Goal: Information Seeking & Learning: Compare options

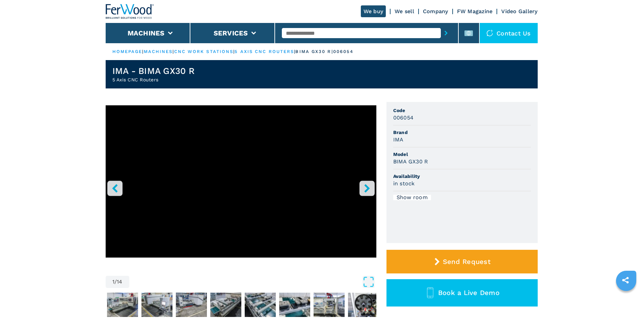
click at [334, 35] on input "text" at bounding box center [361, 33] width 159 height 10
paste input "******"
type input "******"
click at [444, 34] on icon "submit-button" at bounding box center [445, 33] width 3 height 5
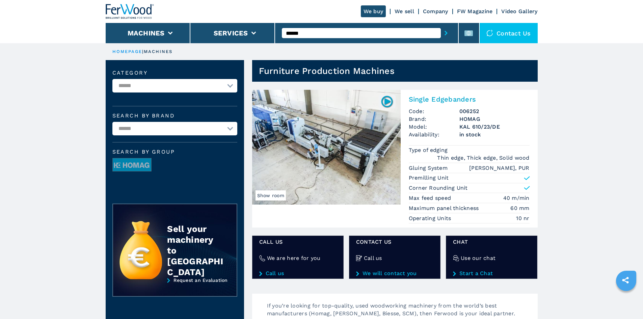
click at [437, 100] on h2 "Single Edgebanders" at bounding box center [469, 99] width 121 height 8
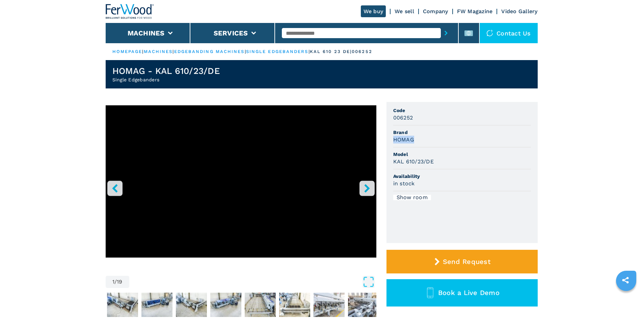
drag, startPoint x: 393, startPoint y: 142, endPoint x: 421, endPoint y: 142, distance: 28.0
click at [421, 142] on div "HOMAG" at bounding box center [462, 140] width 138 height 8
copy h3 "HOMAG"
click at [422, 138] on div "HOMAG" at bounding box center [462, 140] width 138 height 8
click at [427, 126] on li "Brand HOMAG" at bounding box center [462, 137] width 138 height 22
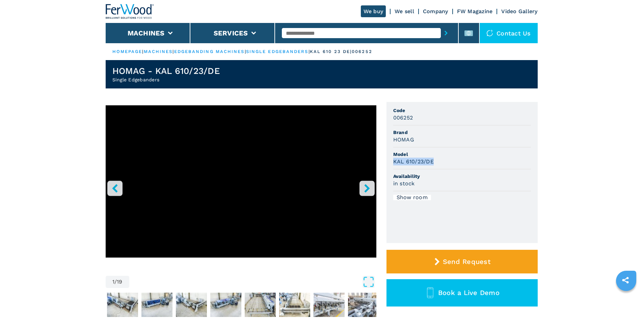
drag, startPoint x: 393, startPoint y: 162, endPoint x: 464, endPoint y: 164, distance: 71.2
click at [464, 164] on div "KAL 610/23/DE" at bounding box center [462, 162] width 138 height 8
copy h3 "KAL 610/23/DE"
drag, startPoint x: 481, startPoint y: 141, endPoint x: 471, endPoint y: 141, distance: 9.8
click at [480, 141] on div "HOMAG" at bounding box center [462, 140] width 138 height 8
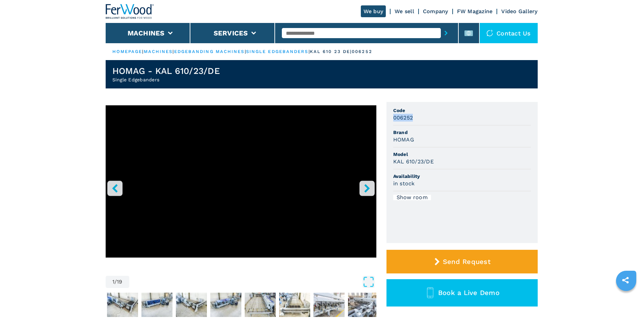
drag, startPoint x: 392, startPoint y: 117, endPoint x: 422, endPoint y: 117, distance: 29.4
click at [422, 117] on ul "Code 006252 Brand HOMAG Model KAL 610/23/DE Availability in stock Show room" at bounding box center [461, 172] width 151 height 141
copy h3 "006252"
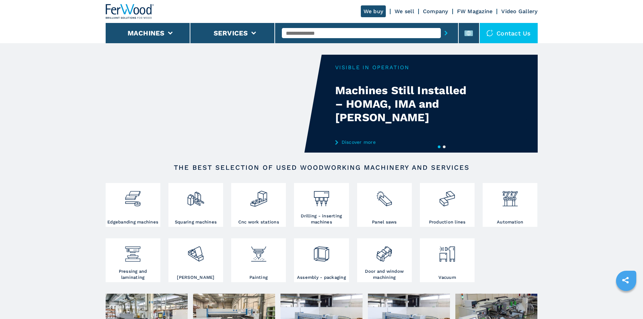
click at [314, 30] on input "text" at bounding box center [361, 33] width 159 height 10
paste input "******"
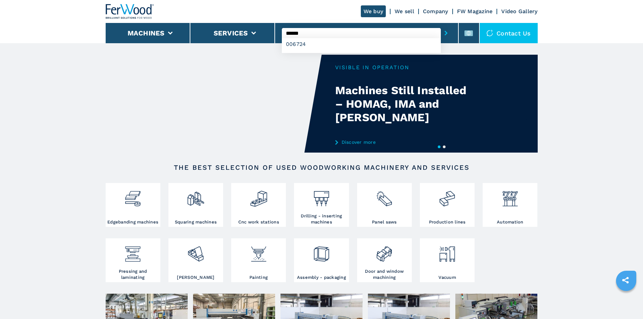
type input "******"
click at [444, 33] on button "submit-button" at bounding box center [446, 33] width 10 height 16
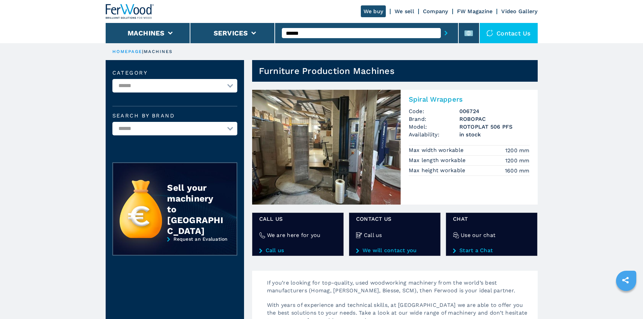
click at [450, 98] on h2 "Spiral Wrappers" at bounding box center [469, 99] width 121 height 8
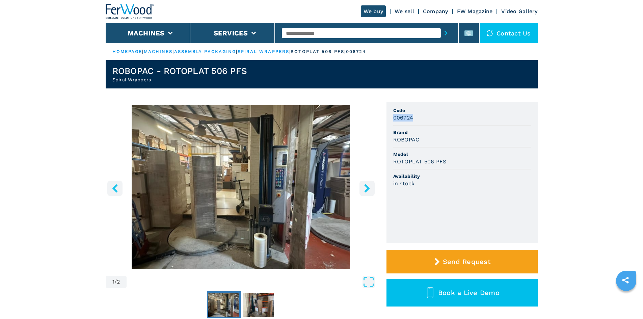
drag, startPoint x: 392, startPoint y: 119, endPoint x: 414, endPoint y: 118, distance: 21.6
click at [414, 118] on ul "Code 006724 Brand ROBOPAC Model ROTOPLAT 506 PFS Availability in stock" at bounding box center [461, 172] width 151 height 141
copy h3 "006724"
click at [458, 122] on li "Code 006724" at bounding box center [462, 115] width 138 height 22
drag, startPoint x: 420, startPoint y: 138, endPoint x: 389, endPoint y: 142, distance: 31.3
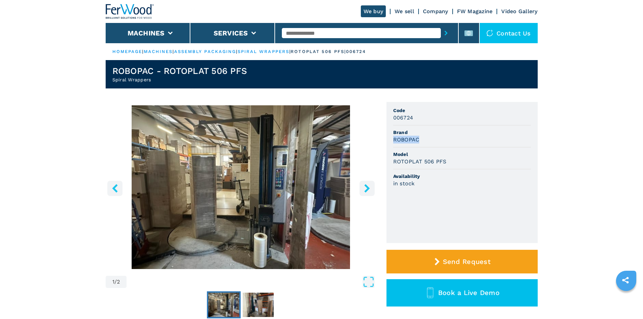
click at [389, 142] on ul "Code 006724 Brand ROBOPAC Model ROTOPLAT 506 PFS Availability in stock" at bounding box center [461, 172] width 151 height 141
copy h3 "ROBOPAC"
click at [458, 134] on span "Brand" at bounding box center [462, 132] width 138 height 7
drag, startPoint x: 446, startPoint y: 161, endPoint x: 458, endPoint y: 151, distance: 15.3
click at [393, 160] on div "ROTOPLAT 506 PFS" at bounding box center [462, 162] width 138 height 8
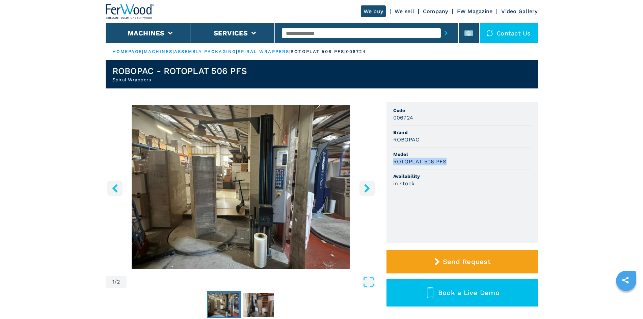
copy h3 "ROTOPLAT 506 PFS"
click at [469, 157] on span "Model" at bounding box center [462, 154] width 138 height 7
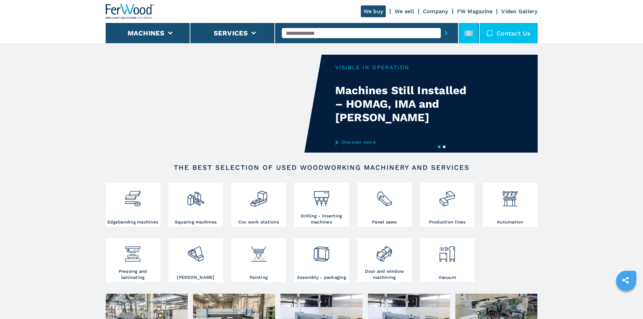
click at [474, 40] on li at bounding box center [469, 33] width 20 height 20
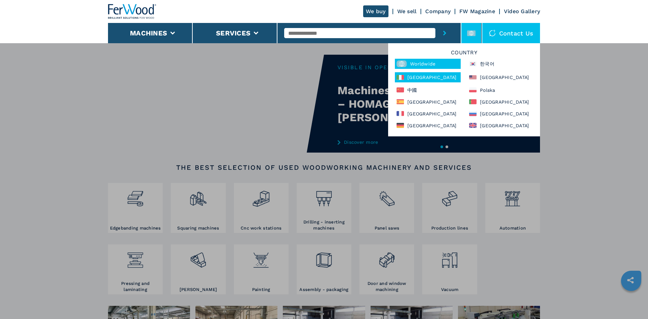
click at [412, 77] on div "Italia" at bounding box center [428, 77] width 66 height 10
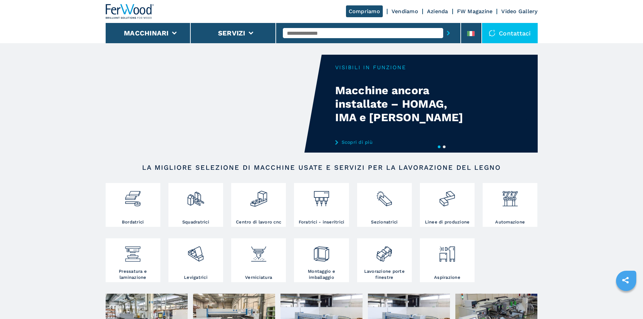
click at [309, 34] on input "text" at bounding box center [363, 33] width 160 height 10
paste input "**********"
type input "**********"
drag, startPoint x: 346, startPoint y: 33, endPoint x: 275, endPoint y: 30, distance: 70.6
click at [275, 30] on div "**********" at bounding box center [322, 21] width 432 height 43
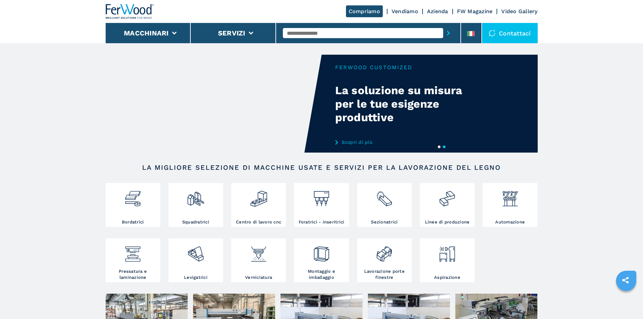
click at [325, 30] on input "text" at bounding box center [363, 33] width 160 height 10
paste input "******"
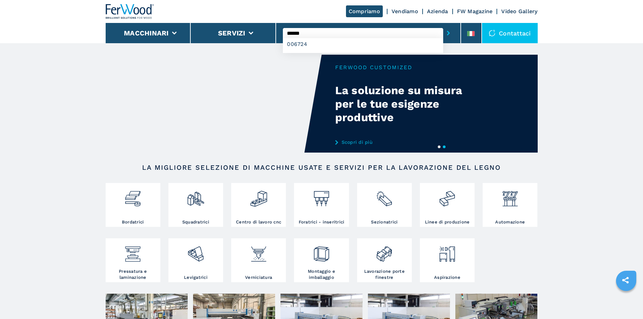
type input "******"
click at [444, 30] on button "submit-button" at bounding box center [448, 33] width 10 height 16
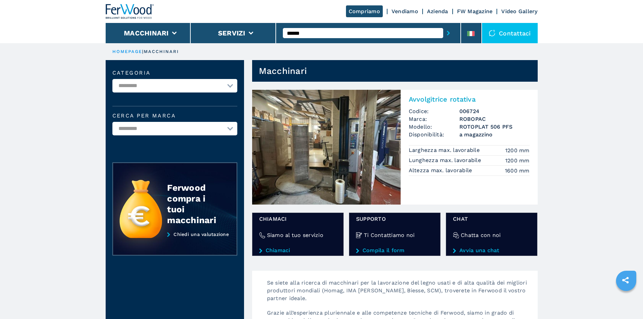
click at [437, 98] on h2 "Avvolgitrice rotativa" at bounding box center [469, 99] width 121 height 8
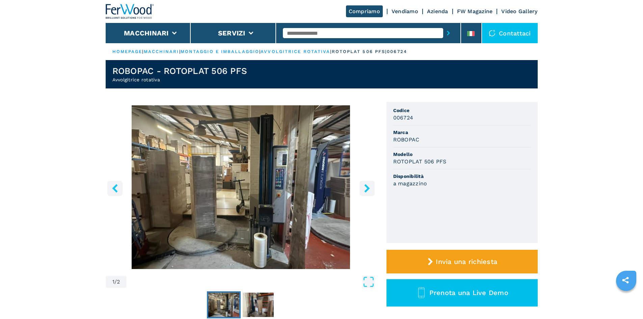
click at [502, 136] on div "ROBOPAC" at bounding box center [462, 140] width 138 height 8
click at [219, 183] on img "Go to Slide 1" at bounding box center [241, 187] width 271 height 164
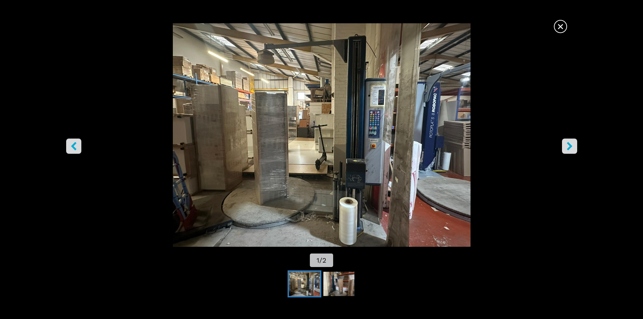
click at [558, 31] on span "×" at bounding box center [560, 25] width 12 height 12
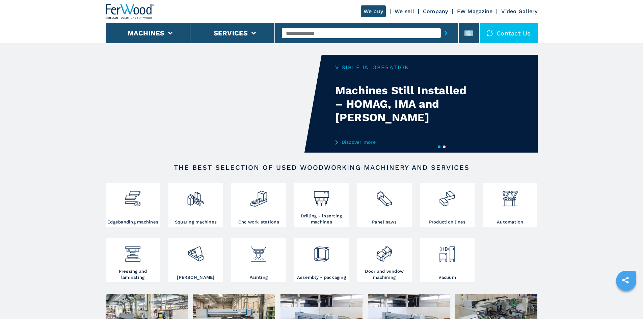
click at [317, 33] on input "text" at bounding box center [361, 33] width 159 height 10
paste input "******"
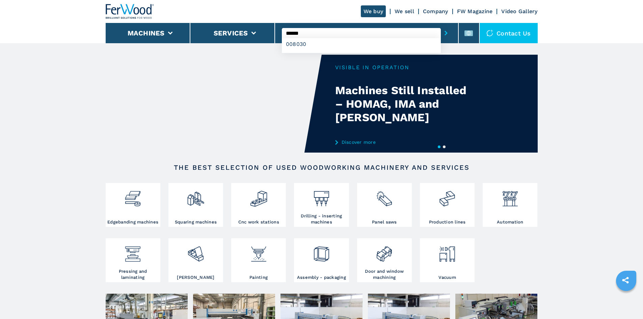
type input "******"
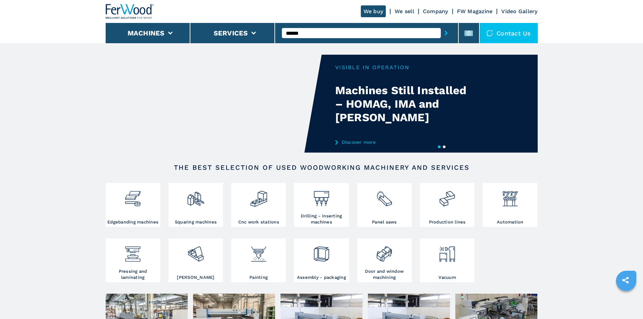
click at [441, 33] on button "submit-button" at bounding box center [446, 33] width 10 height 16
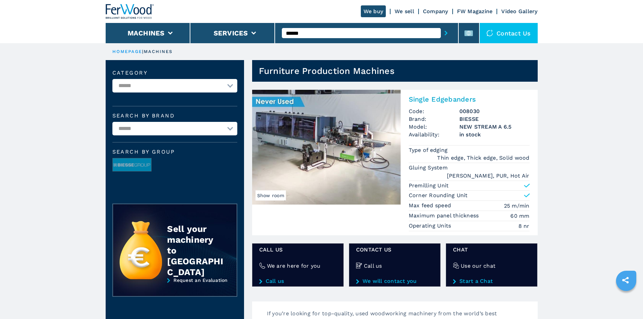
click at [447, 99] on h2 "Single Edgebanders" at bounding box center [469, 99] width 121 height 8
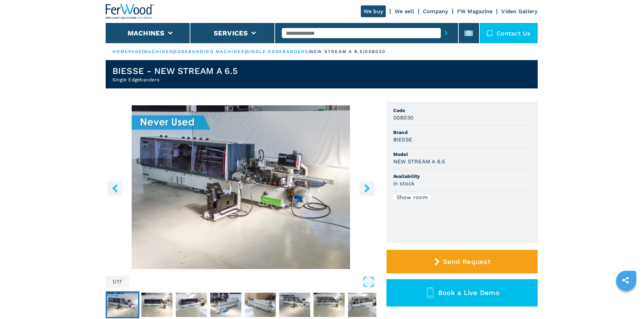
click at [399, 119] on h3 "008030" at bounding box center [403, 118] width 21 height 8
copy h3 "008030"
click at [498, 124] on li "Code 008030" at bounding box center [462, 115] width 138 height 22
drag, startPoint x: 412, startPoint y: 140, endPoint x: 383, endPoint y: 137, distance: 28.8
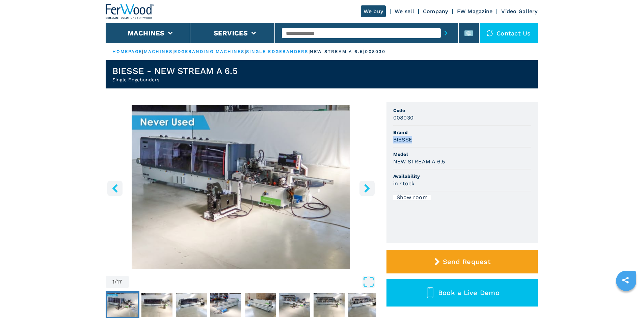
click at [383, 137] on div "1 / 17 Unit Measure ****** ******** Code 008030 Brand BIESSE Model NEW STREAM A…" at bounding box center [322, 220] width 432 height 237
click at [428, 135] on span "Brand" at bounding box center [462, 132] width 138 height 7
drag, startPoint x: 448, startPoint y: 160, endPoint x: 391, endPoint y: 166, distance: 57.4
click at [391, 166] on ul "Code 008030 Brand BIESSE Model NEW STREAM A 6.5 Availability in stock Show room" at bounding box center [461, 172] width 151 height 141
copy h3 "NEW STREAM A 6.5"
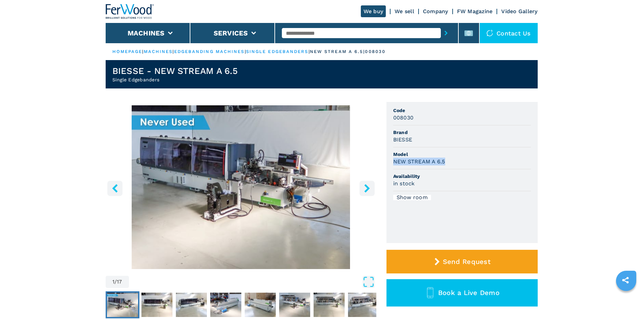
click at [534, 161] on ul "Code 008030 Brand BIESSE Model NEW STREAM A 6.5 Availability in stock Show room" at bounding box center [461, 172] width 151 height 141
click at [233, 175] on img "Go to Slide 1" at bounding box center [241, 187] width 271 height 164
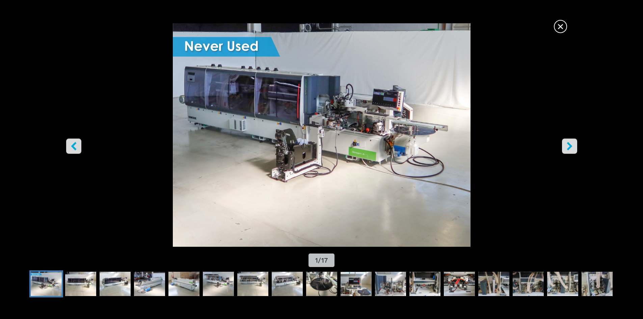
click at [573, 149] on icon "right-button" at bounding box center [569, 146] width 8 height 8
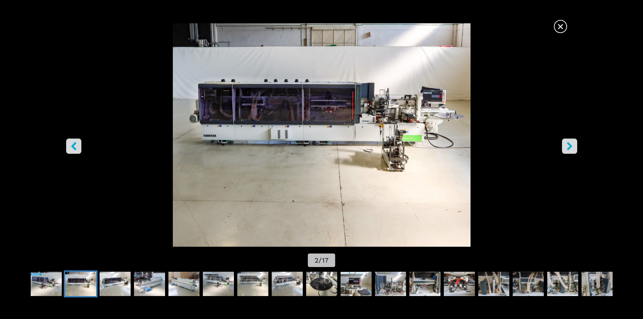
click at [76, 151] on button "left-button" at bounding box center [73, 145] width 15 height 15
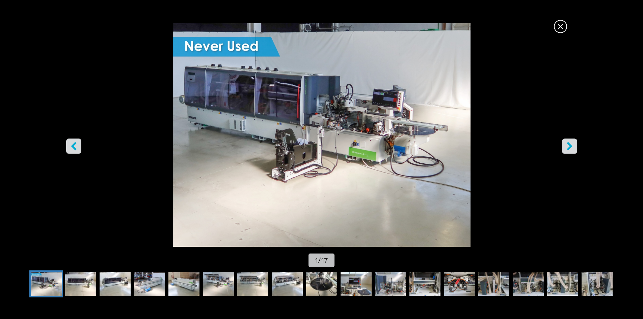
click at [562, 28] on span "×" at bounding box center [560, 25] width 12 height 12
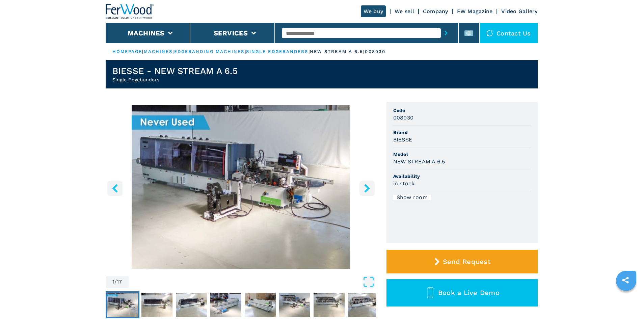
click at [402, 36] on input "text" at bounding box center [361, 33] width 159 height 10
paste input "******"
type input "******"
click at [444, 33] on icon "submit-button" at bounding box center [445, 33] width 3 height 5
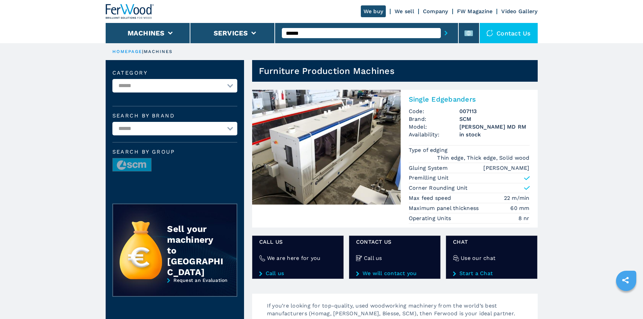
click at [446, 98] on h2 "Single Edgebanders" at bounding box center [469, 99] width 121 height 8
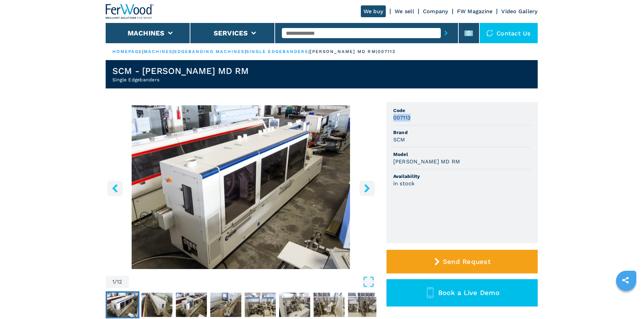
drag, startPoint x: 393, startPoint y: 118, endPoint x: 422, endPoint y: 117, distance: 29.1
click at [422, 117] on div "007113" at bounding box center [462, 118] width 138 height 8
copy h3 "007113"
click at [437, 114] on div "007113" at bounding box center [462, 118] width 138 height 8
drag, startPoint x: 405, startPoint y: 140, endPoint x: 389, endPoint y: 143, distance: 16.1
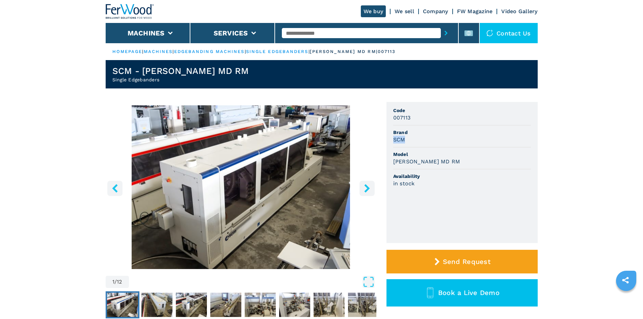
click at [389, 143] on ul "Code 007113 Brand SCM Model STEFANI MD RM Availability in stock" at bounding box center [461, 172] width 151 height 141
copy h3 "SCM"
click at [459, 137] on div "SCM" at bounding box center [462, 140] width 138 height 8
drag, startPoint x: 439, startPoint y: 164, endPoint x: 391, endPoint y: 163, distance: 47.9
click at [391, 163] on ul "Code 007113 Brand SCM Model STEFANI MD RM Availability in stock" at bounding box center [461, 172] width 151 height 141
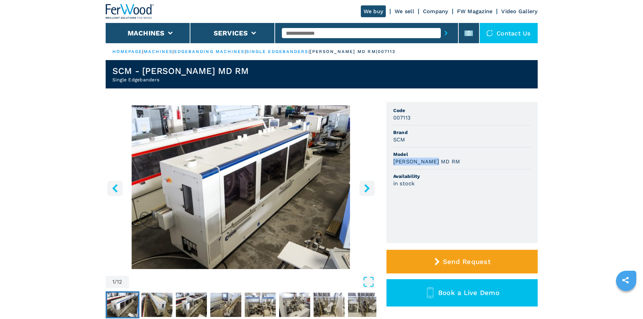
copy h3 "STEFANI MD RM"
click at [223, 179] on img "Go to Slide 1" at bounding box center [241, 187] width 271 height 164
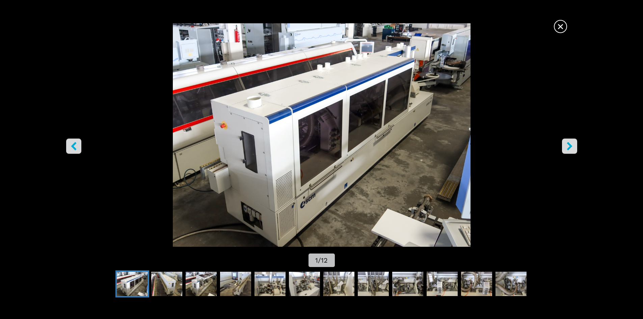
click at [567, 27] on img "Go to Slide 1" at bounding box center [321, 134] width 579 height 223
click at [565, 28] on span "×" at bounding box center [560, 25] width 12 height 12
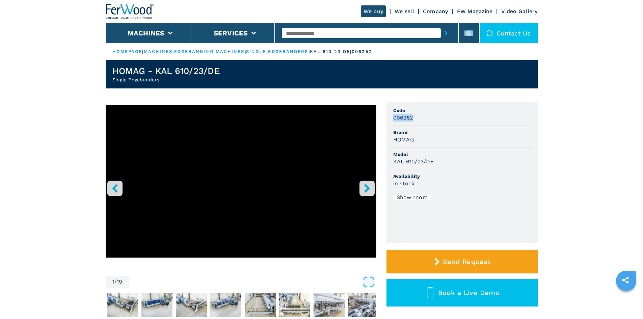
click at [416, 120] on div "006252" at bounding box center [462, 118] width 138 height 8
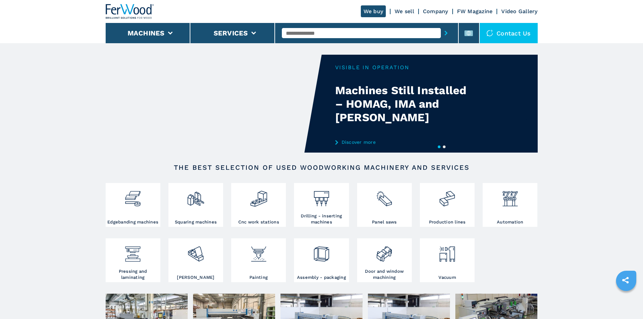
click at [309, 33] on input "text" at bounding box center [361, 33] width 159 height 10
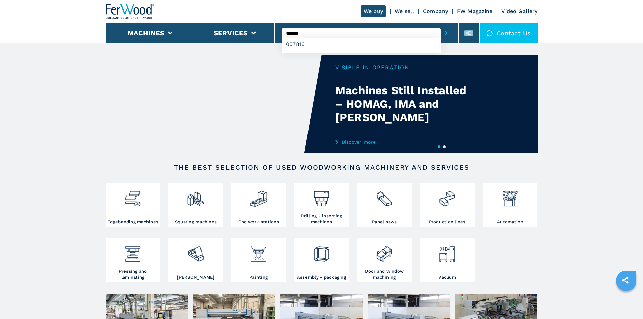
type input "******"
click at [441, 32] on button "submit-button" at bounding box center [446, 33] width 10 height 16
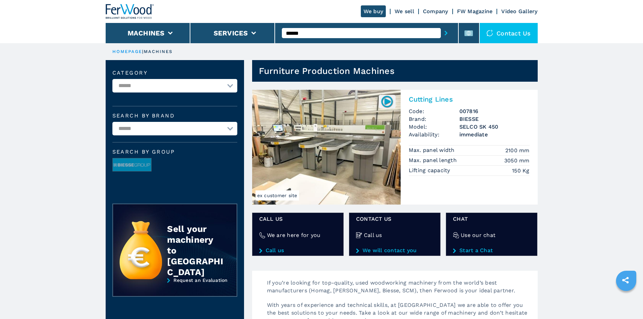
click at [435, 100] on h2 "Cutting Lines" at bounding box center [469, 99] width 121 height 8
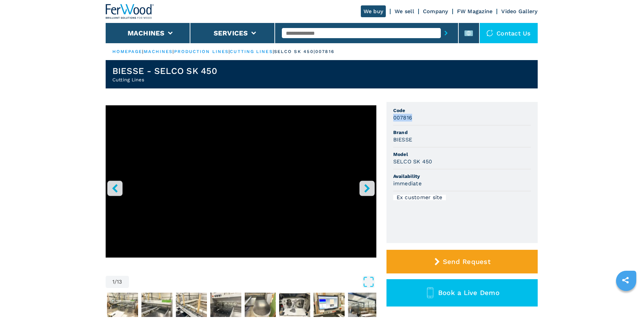
drag, startPoint x: 394, startPoint y: 119, endPoint x: 419, endPoint y: 119, distance: 24.6
click at [419, 119] on div "007816" at bounding box center [462, 118] width 138 height 8
copy h3 "007816"
click at [423, 140] on div "BIESSE" at bounding box center [462, 140] width 138 height 8
drag, startPoint x: 415, startPoint y: 139, endPoint x: 393, endPoint y: 143, distance: 22.0
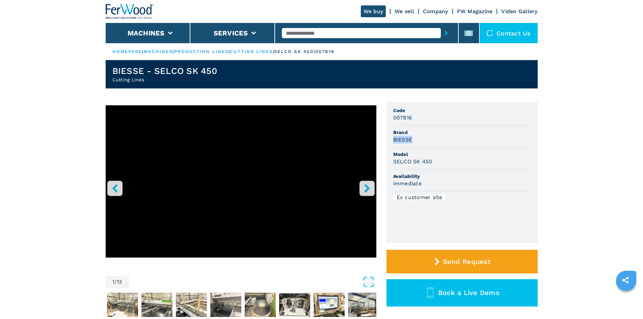
click at [393, 143] on div "BIESSE" at bounding box center [462, 140] width 138 height 8
copy h3 "BIESSE"
click at [489, 149] on li "Model SELCO SK 450" at bounding box center [462, 158] width 138 height 22
drag, startPoint x: 419, startPoint y: 163, endPoint x: 390, endPoint y: 169, distance: 30.2
click at [390, 169] on ul "Code 007816 Brand BIESSE Model SELCO SK 450 Availability immediate Ex customer …" at bounding box center [461, 172] width 151 height 141
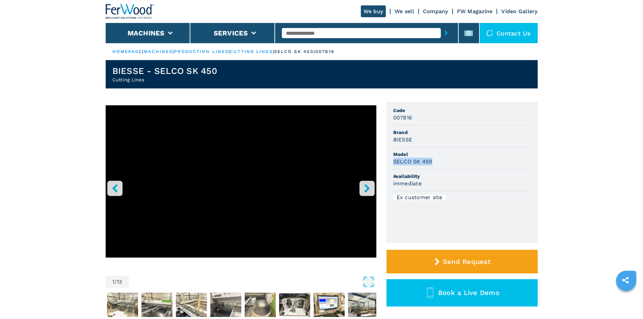
copy h3 "SELCO SK 450"
click at [454, 160] on div "SELCO SK 450" at bounding box center [462, 162] width 138 height 8
click at [367, 191] on icon "right-button" at bounding box center [367, 188] width 8 height 8
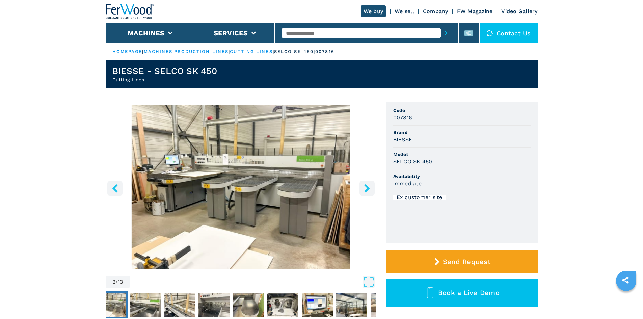
click at [201, 194] on img "Go to Slide 2" at bounding box center [241, 187] width 271 height 164
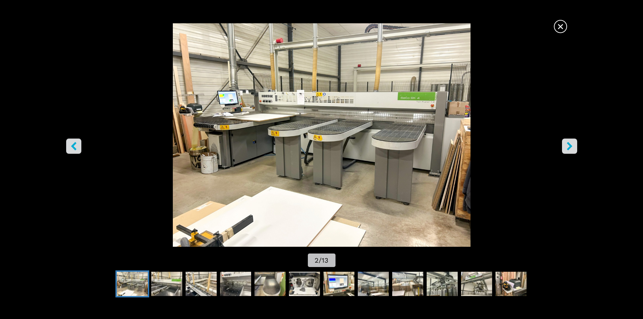
click at [71, 151] on button "left-button" at bounding box center [73, 145] width 15 height 15
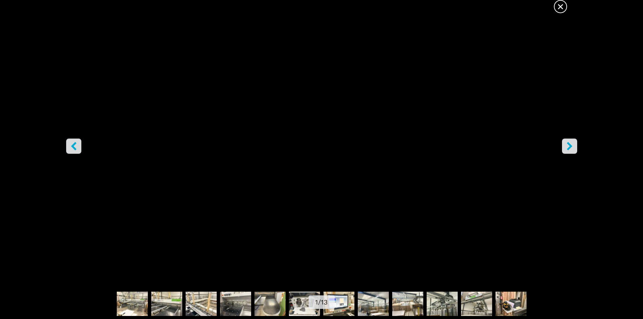
click at [575, 148] on button "right-button" at bounding box center [569, 145] width 15 height 15
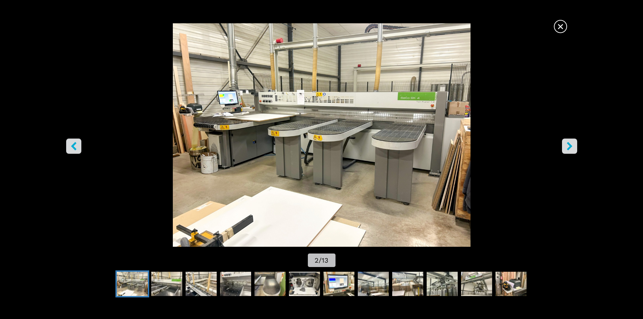
click at [564, 25] on span "×" at bounding box center [560, 25] width 12 height 12
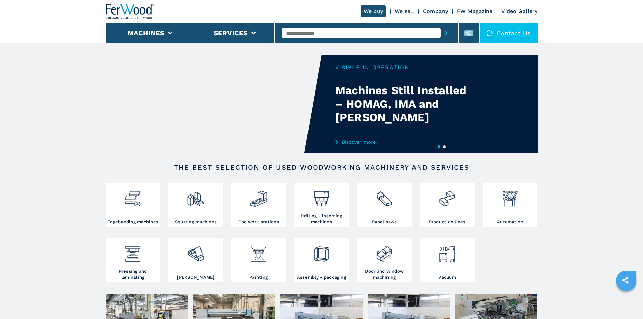
drag, startPoint x: 321, startPoint y: 32, endPoint x: 283, endPoint y: 27, distance: 37.7
drag, startPoint x: 283, startPoint y: 27, endPoint x: 299, endPoint y: 17, distance: 19.0
click at [299, 17] on div "We buy We sell Company FW Magazine Video Gallery" at bounding box center [322, 11] width 432 height 23
click at [298, 28] on div at bounding box center [366, 33] width 169 height 16
drag, startPoint x: 297, startPoint y: 33, endPoint x: 289, endPoint y: 34, distance: 8.9
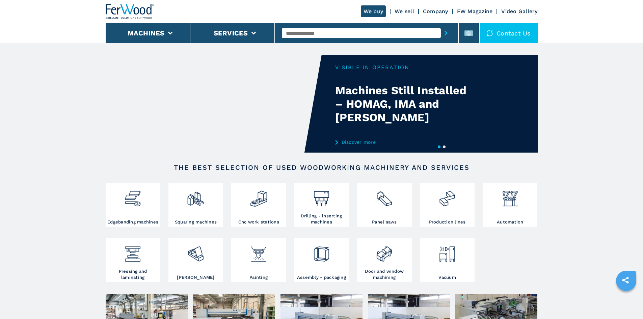
click at [289, 34] on input "text" at bounding box center [361, 33] width 159 height 10
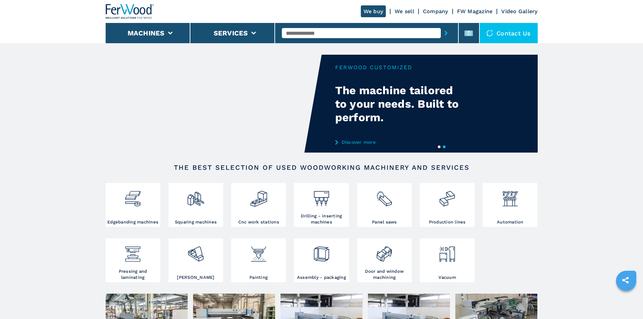
paste input "******"
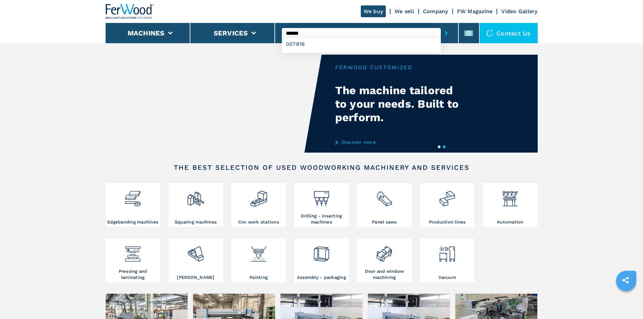
type input "******"
click at [441, 33] on button "submit-button" at bounding box center [446, 33] width 10 height 16
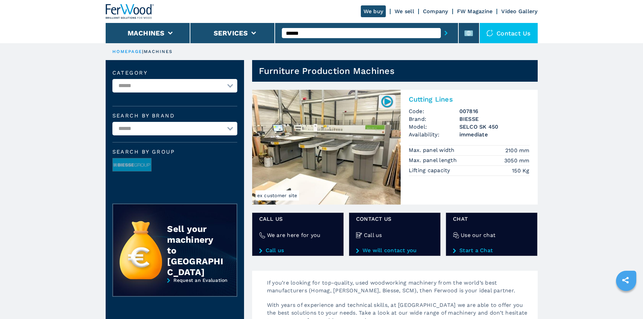
click at [419, 97] on h2 "Cutting Lines" at bounding box center [469, 99] width 121 height 8
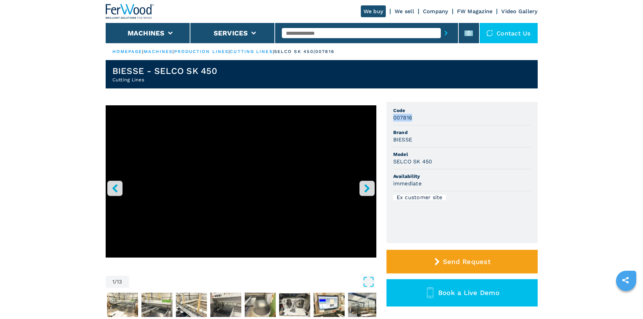
drag, startPoint x: 412, startPoint y: 118, endPoint x: 387, endPoint y: 119, distance: 25.7
click at [387, 119] on ul "Code 007816 Brand BIESSE Model SELCO SK 450 Availability immediate Ex customer …" at bounding box center [461, 172] width 151 height 141
copy h3 "007816"
drag, startPoint x: 432, startPoint y: 130, endPoint x: 424, endPoint y: 133, distance: 8.0
click at [429, 132] on span "Brand" at bounding box center [462, 132] width 138 height 7
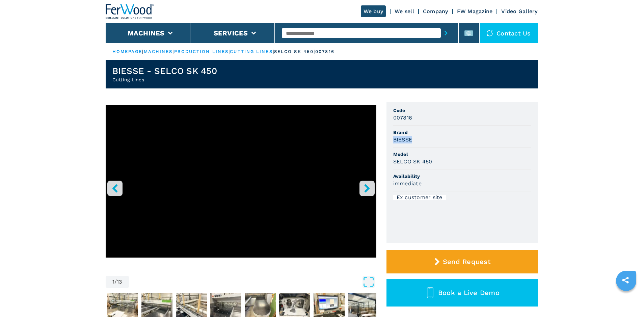
drag, startPoint x: 413, startPoint y: 141, endPoint x: 392, endPoint y: 146, distance: 22.1
click at [392, 146] on ul "Code 007816 Brand BIESSE Model SELCO SK 450 Availability immediate Ex customer …" at bounding box center [461, 172] width 151 height 141
copy h3 "BIESSE"
drag, startPoint x: 435, startPoint y: 160, endPoint x: 394, endPoint y: 167, distance: 41.7
click at [394, 167] on li "Model SELCO SK 450" at bounding box center [462, 158] width 138 height 22
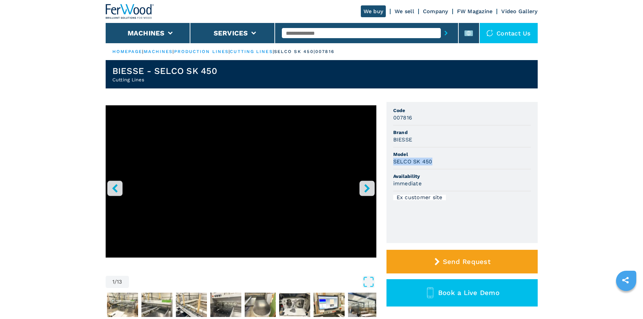
copy h3 "SELCO SK 450"
click at [444, 164] on div "SELCO SK 450" at bounding box center [462, 162] width 138 height 8
click at [372, 188] on button "right-button" at bounding box center [366, 188] width 15 height 15
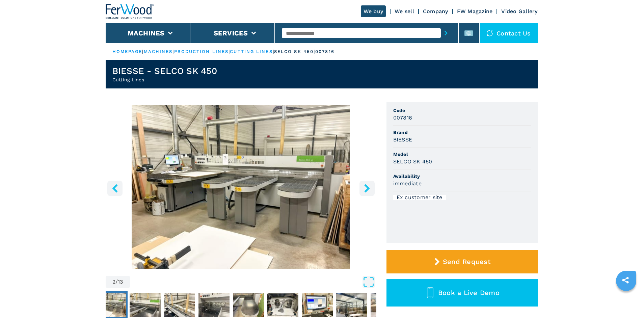
click at [261, 170] on img "Go to Slide 2" at bounding box center [241, 187] width 271 height 164
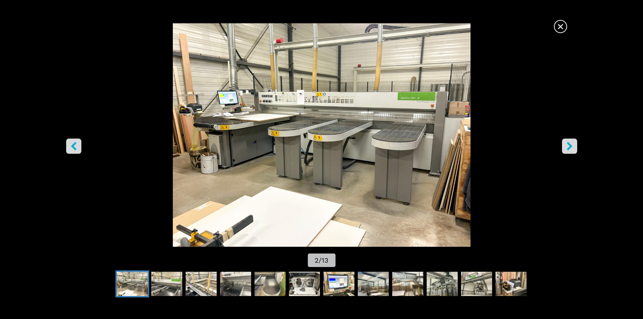
click at [556, 30] on span "×" at bounding box center [560, 25] width 12 height 12
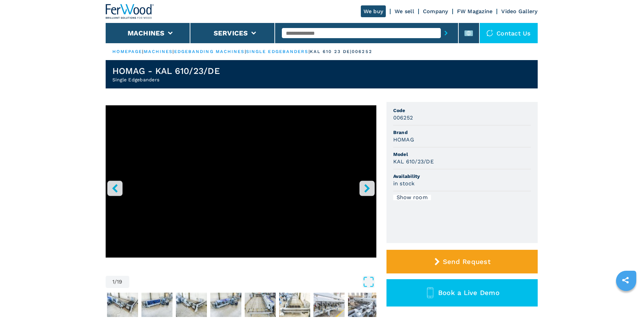
click at [318, 34] on input "text" at bounding box center [361, 33] width 159 height 10
paste input "******"
type input "******"
click at [444, 34] on icon "submit-button" at bounding box center [445, 33] width 3 height 5
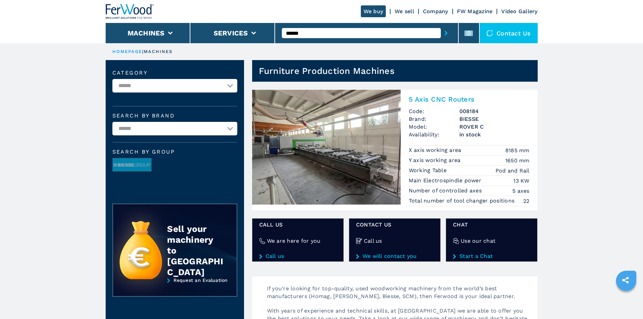
click at [442, 99] on h2 "5 Axis CNC Routers" at bounding box center [469, 99] width 121 height 8
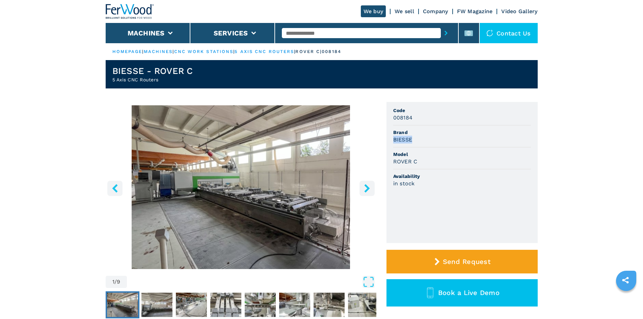
drag, startPoint x: 392, startPoint y: 141, endPoint x: 415, endPoint y: 141, distance: 22.3
click at [415, 141] on ul "Code 008184 Brand BIESSE Model ROVER C Availability in stock" at bounding box center [461, 172] width 151 height 141
copy h3 "BIESSE"
click at [420, 150] on li "Model ROVER C" at bounding box center [462, 158] width 138 height 22
drag, startPoint x: 417, startPoint y: 160, endPoint x: 388, endPoint y: 160, distance: 29.0
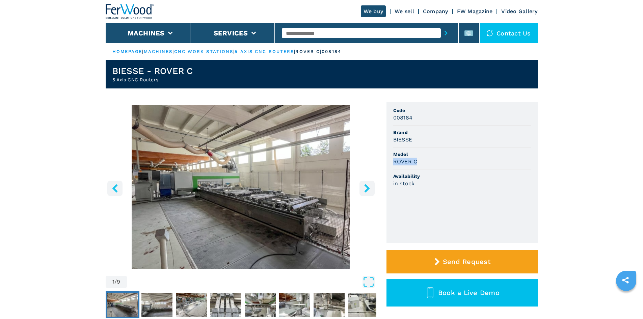
click at [388, 160] on ul "Code 008184 Brand BIESSE Model ROVER C Availability in stock" at bounding box center [461, 172] width 151 height 141
copy h3 "ROVER C"
click at [438, 126] on li "Brand BIESSE" at bounding box center [462, 137] width 138 height 22
drag, startPoint x: 407, startPoint y: 117, endPoint x: 386, endPoint y: 115, distance: 21.1
click at [386, 115] on div "1 / 9 Unit Measure ****** ******** Code 008184 Brand BIESSE Model ROVER C Avail…" at bounding box center [322, 220] width 432 height 237
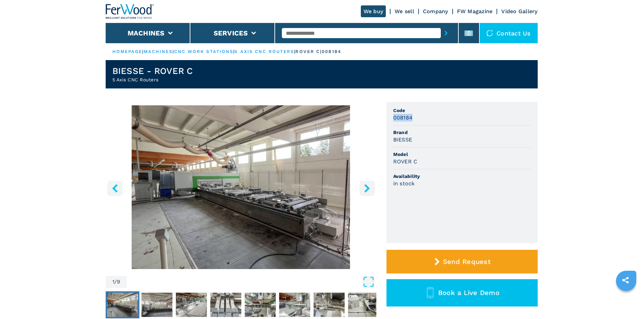
copy h3 "008184"
